Goal: Information Seeking & Learning: Learn about a topic

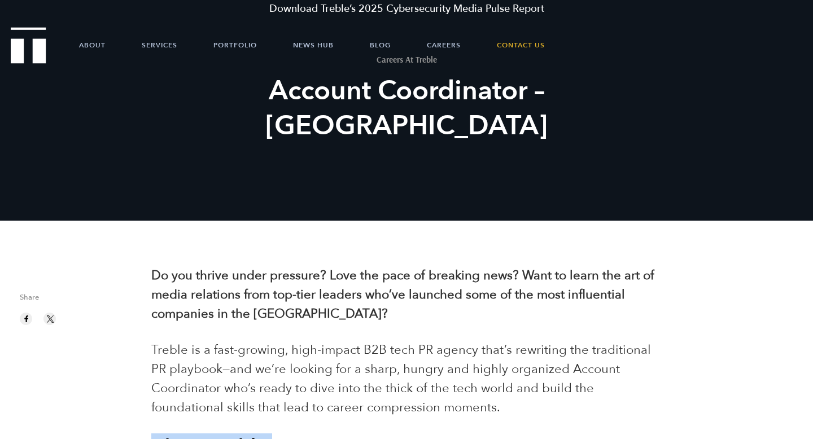
scroll to position [80, 0]
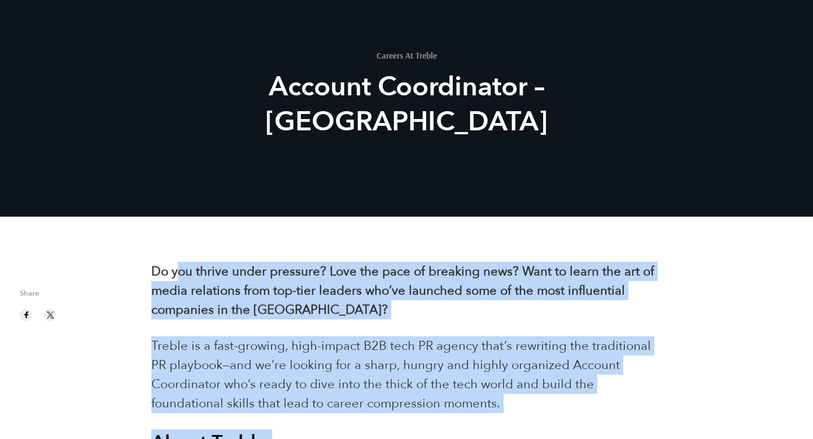
drag, startPoint x: 617, startPoint y: 243, endPoint x: 168, endPoint y: 268, distance: 449.7
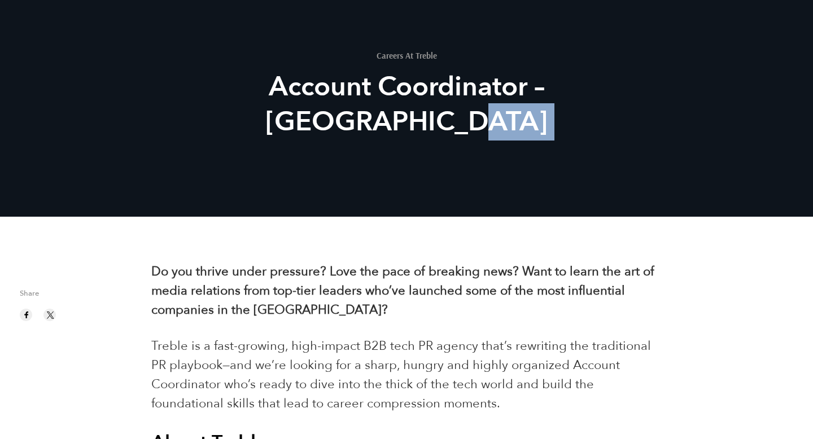
drag, startPoint x: 107, startPoint y: 275, endPoint x: 122, endPoint y: 260, distance: 21.2
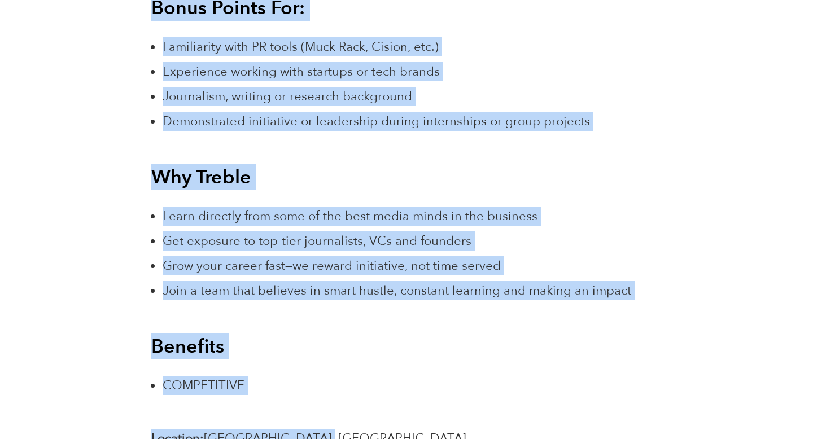
scroll to position [1675, 0]
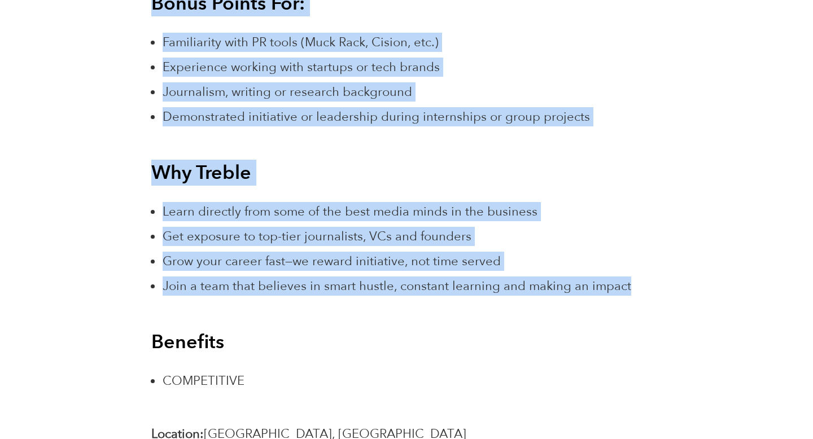
drag, startPoint x: 146, startPoint y: 273, endPoint x: 477, endPoint y: 314, distance: 333.5
copy div "Lo ips dolors ametc adipisci? Elit sed doei te incididu utla? Etdo ma aliqu eni…"
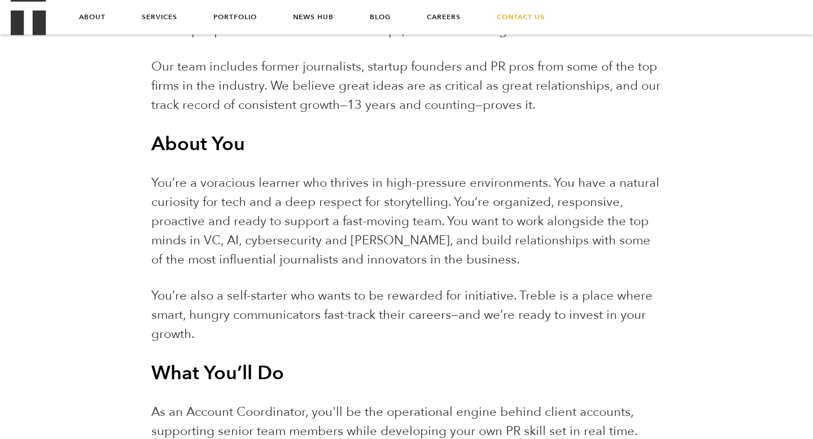
scroll to position [263, 0]
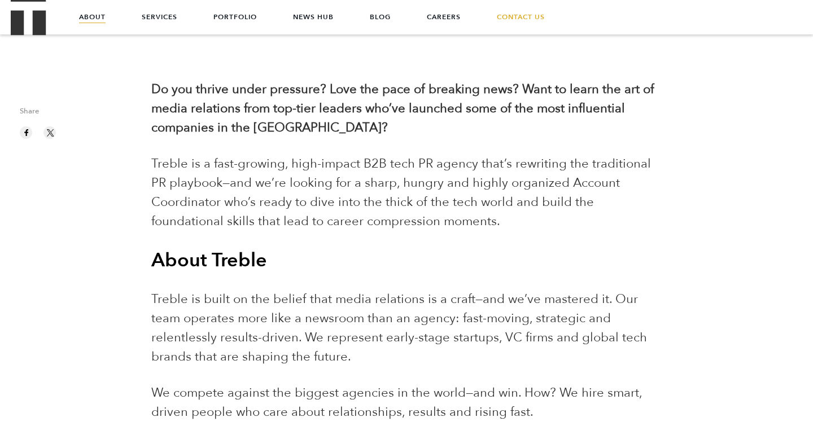
click at [91, 15] on link "About" at bounding box center [92, 17] width 27 height 34
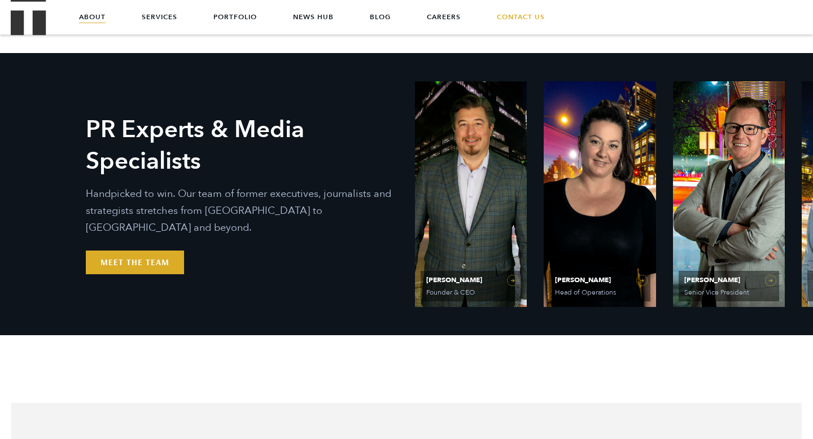
scroll to position [438, 0]
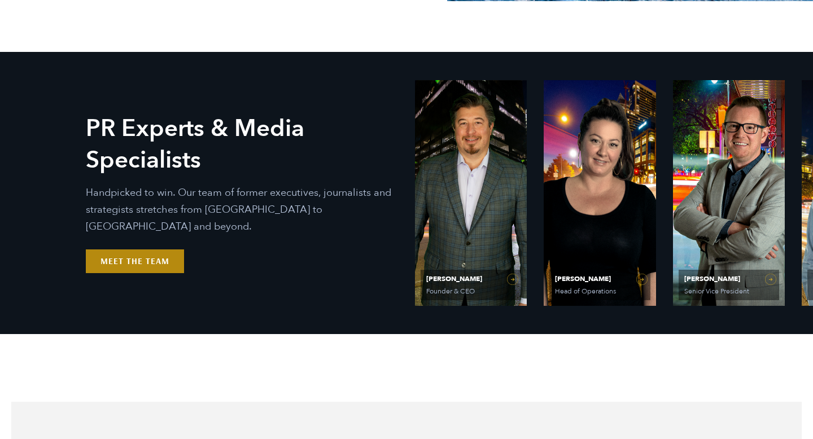
click at [129, 260] on link "Meet the Team" at bounding box center [135, 262] width 98 height 24
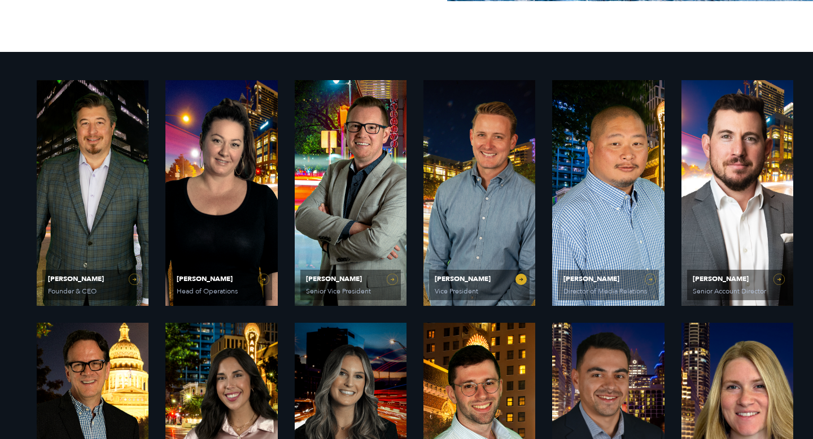
click at [449, 288] on span "Vice President" at bounding box center [478, 291] width 87 height 7
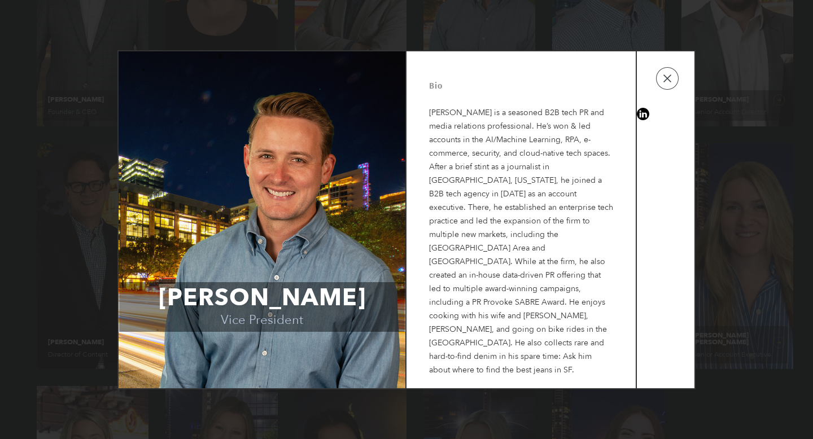
scroll to position [635, 0]
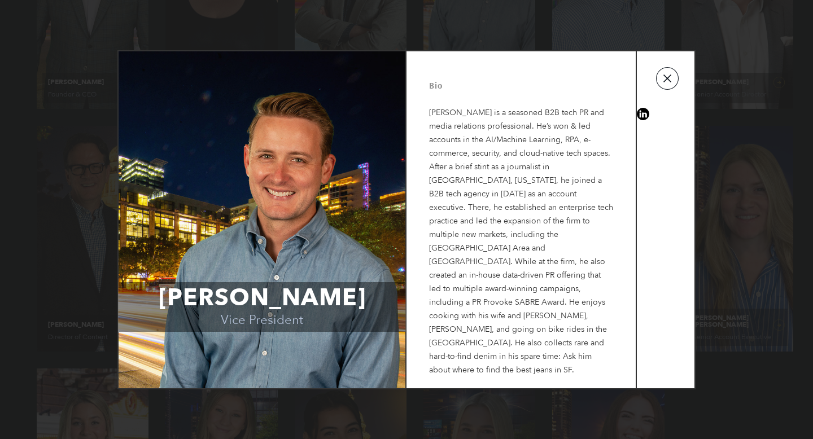
click at [672, 90] on button "button" at bounding box center [667, 78] width 23 height 23
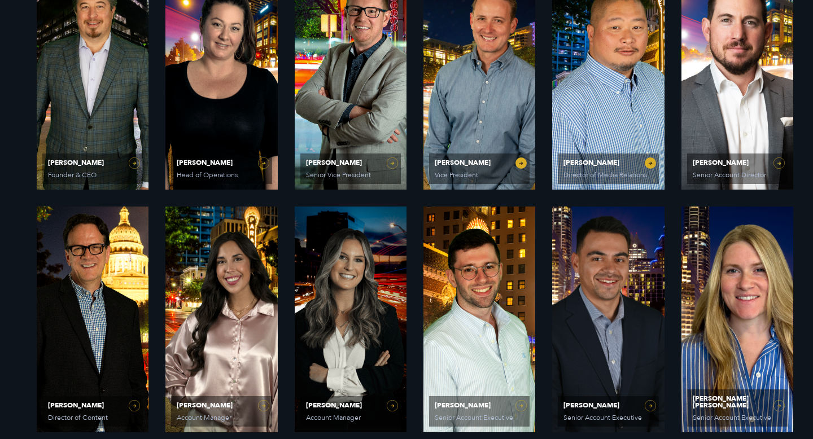
scroll to position [568, 0]
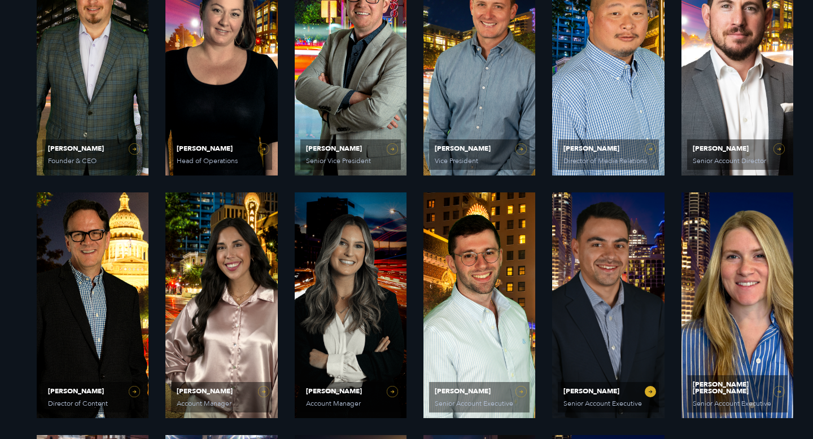
click at [605, 313] on link "Mike Bradley Senior Account Executive" at bounding box center [608, 306] width 112 height 226
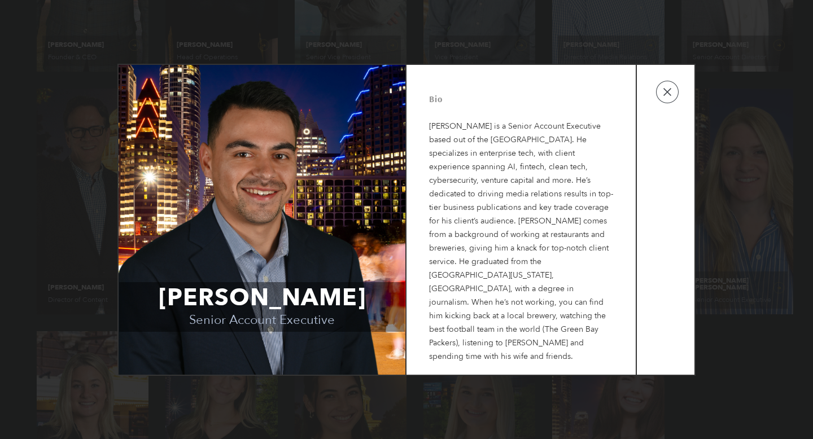
scroll to position [677, 0]
click at [672, 98] on button "button" at bounding box center [667, 92] width 23 height 23
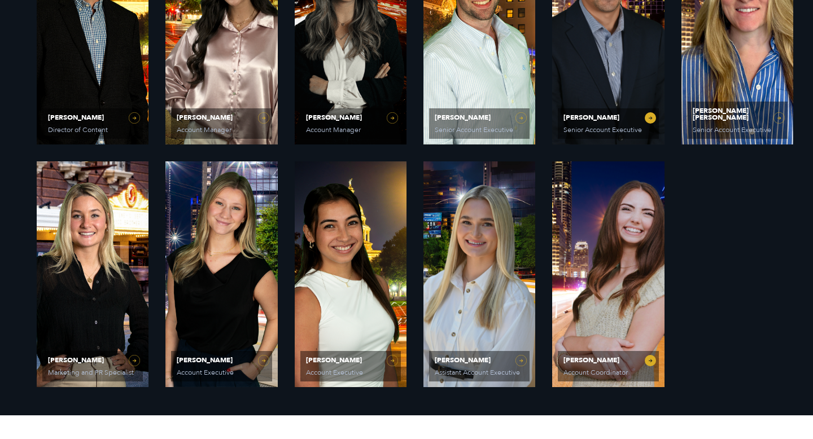
scroll to position [840, 0]
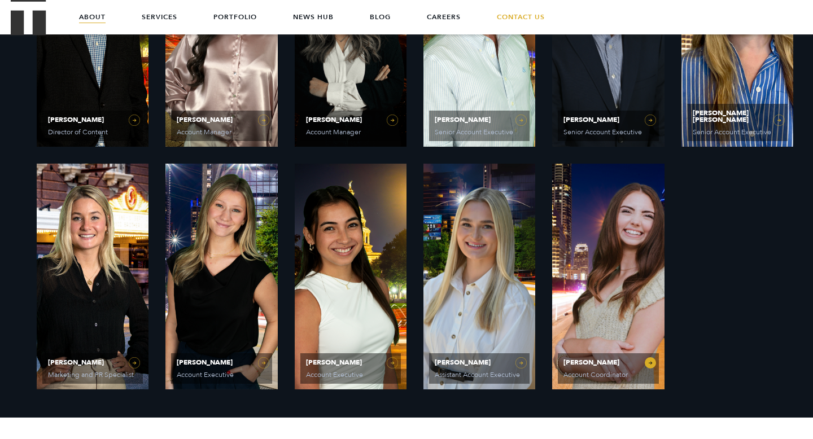
click at [642, 306] on link "Caroline Hafner Account Coordinator" at bounding box center [608, 277] width 112 height 226
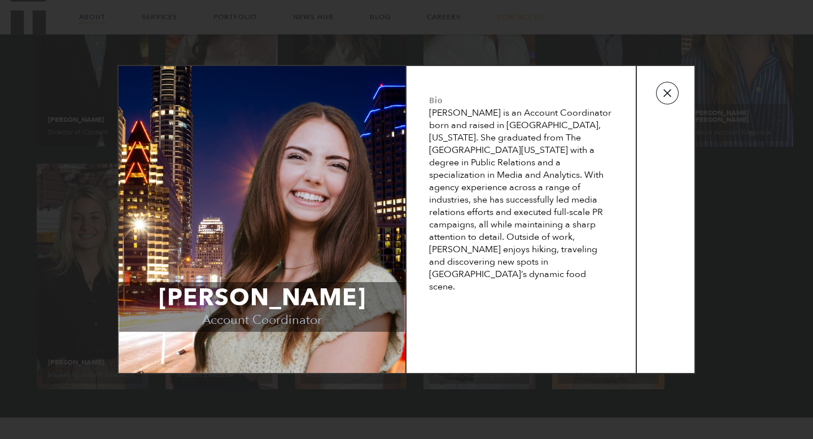
click at [675, 98] on button "button" at bounding box center [667, 93] width 23 height 23
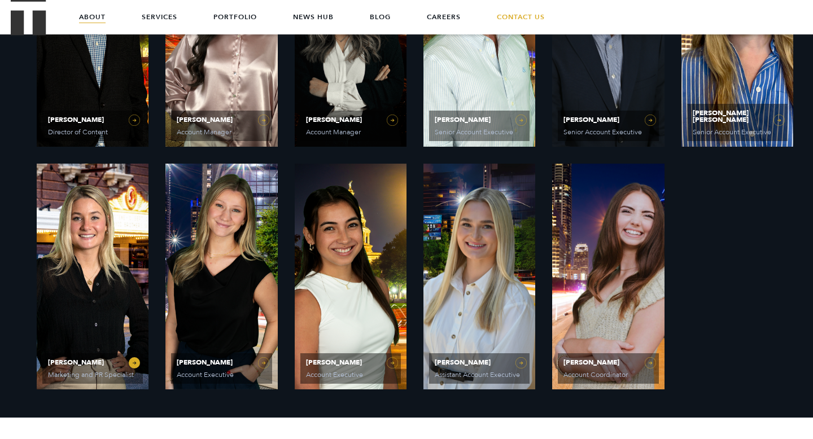
click at [97, 308] on link "Avery Beatty Marketing and PR Specialist" at bounding box center [93, 277] width 112 height 226
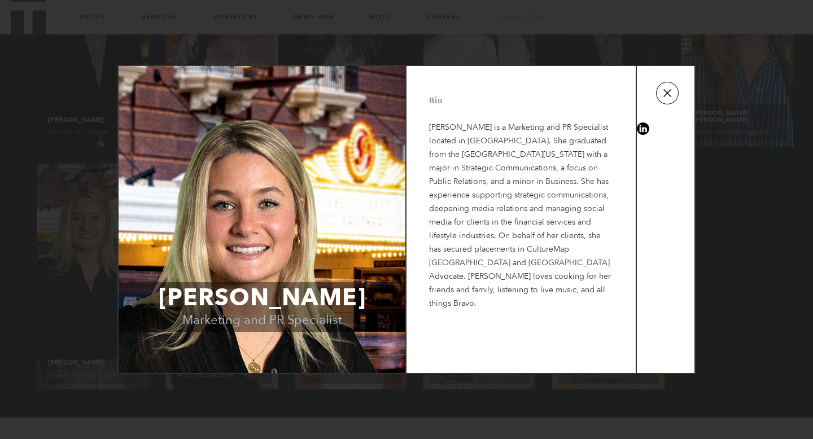
click at [666, 102] on button "button" at bounding box center [667, 93] width 23 height 23
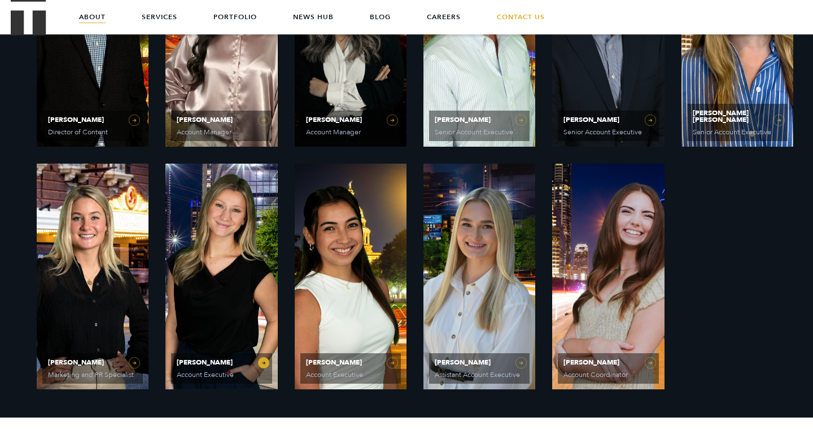
click at [217, 271] on link "Sydney Miner Account Executive" at bounding box center [221, 277] width 112 height 226
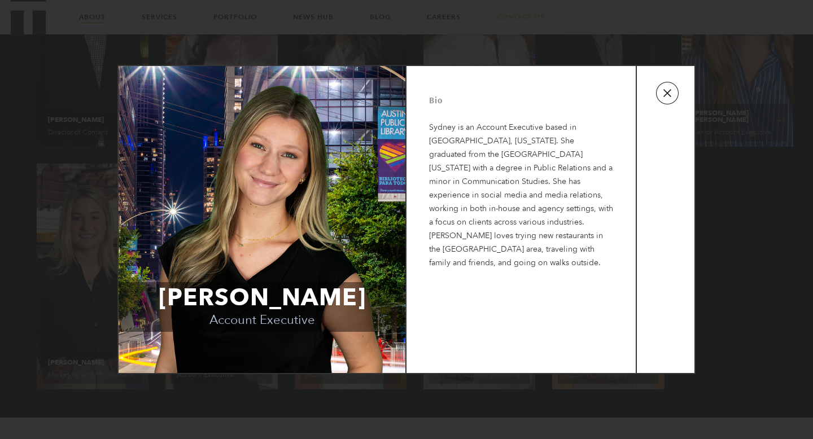
click at [669, 90] on button "button" at bounding box center [667, 93] width 23 height 23
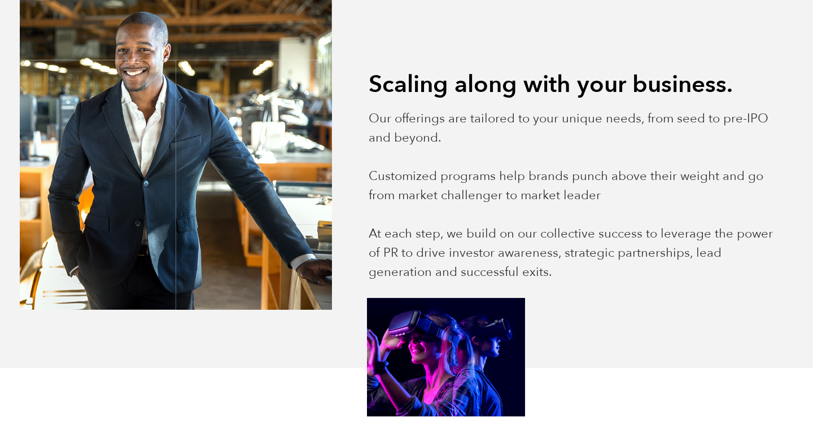
scroll to position [1599, 0]
